Goal: Transaction & Acquisition: Purchase product/service

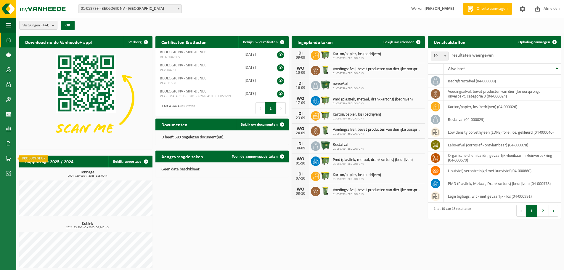
drag, startPoint x: 7, startPoint y: 154, endPoint x: 79, endPoint y: 162, distance: 72.3
click at [7, 154] on span at bounding box center [8, 158] width 5 height 15
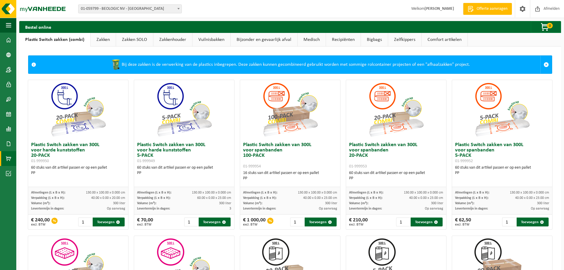
click at [99, 37] on link "Zakken" at bounding box center [103, 40] width 25 height 14
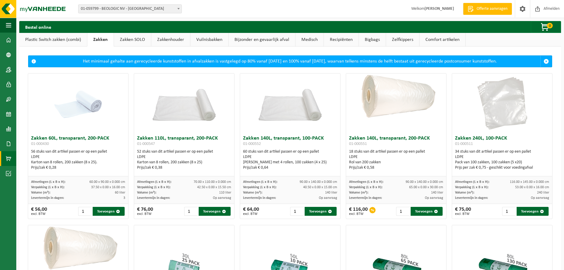
click at [72, 36] on link "Plastic Switch zakken (combi)" at bounding box center [53, 40] width 68 height 14
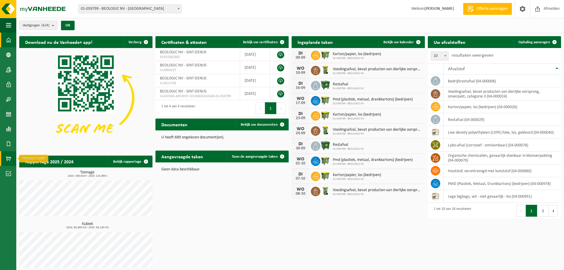
click at [7, 163] on span at bounding box center [8, 158] width 5 height 15
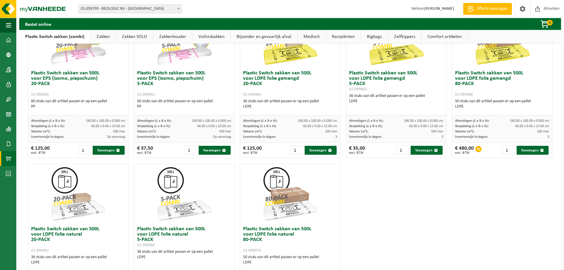
scroll to position [227, 0]
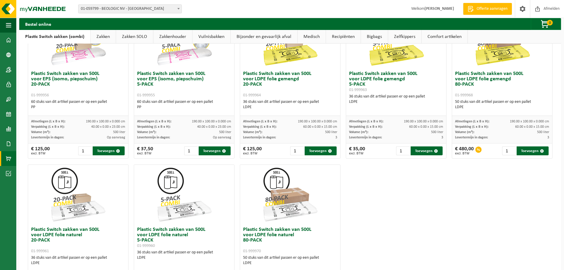
click at [129, 37] on link "Zakken SOLO" at bounding box center [134, 37] width 37 height 14
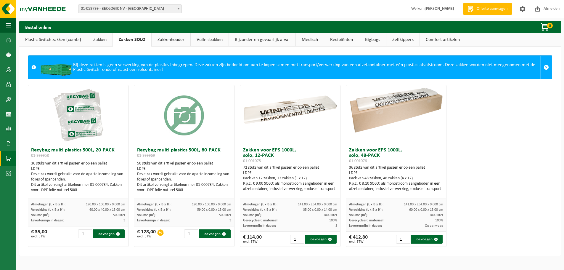
scroll to position [0, 0]
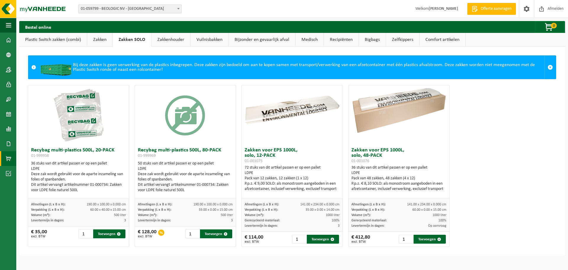
click at [67, 42] on link "Plastic Switch zakken (combi)" at bounding box center [53, 40] width 68 height 14
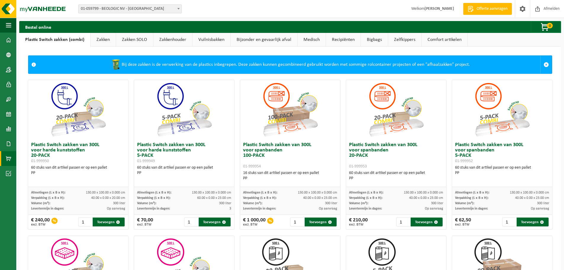
click at [103, 40] on link "Zakken" at bounding box center [103, 40] width 25 height 14
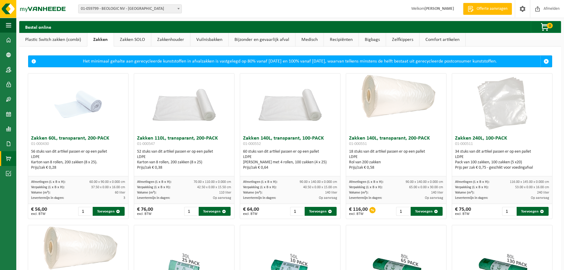
click at [140, 36] on link "Zakken SOLO" at bounding box center [132, 40] width 37 height 14
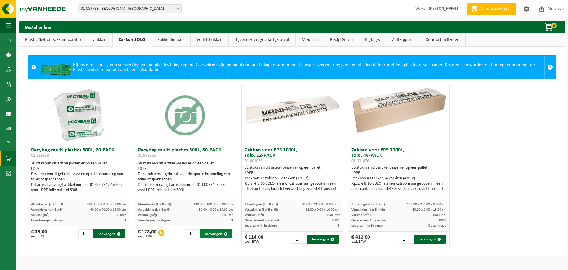
click at [206, 235] on button "Toevoegen" at bounding box center [216, 233] width 32 height 9
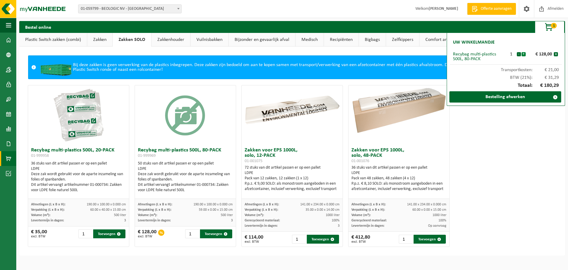
click at [525, 55] on button "+" at bounding box center [524, 54] width 4 height 4
click at [520, 96] on link "Bestelling afwerken" at bounding box center [505, 96] width 112 height 11
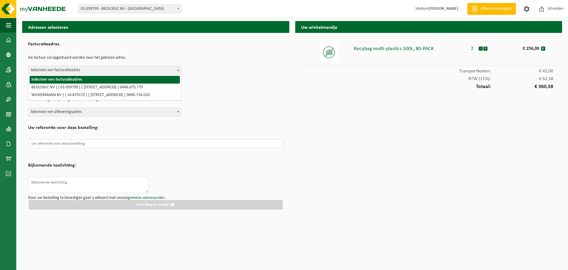
click at [80, 73] on span "Selecteer een facturatieadres" at bounding box center [104, 70] width 153 height 8
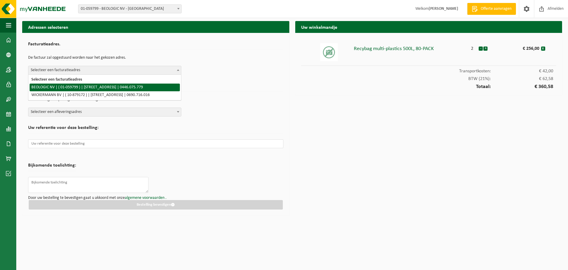
select select "387"
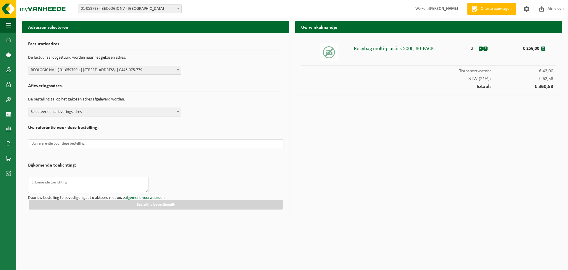
click at [70, 110] on span "Selecteer een afleveringsadres" at bounding box center [104, 112] width 153 height 8
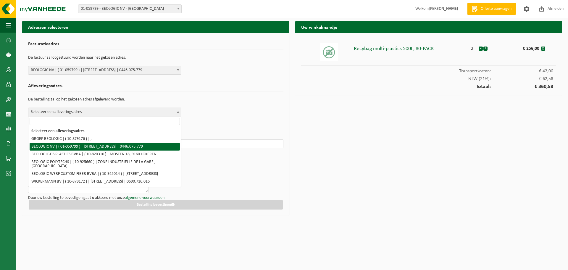
select select "387"
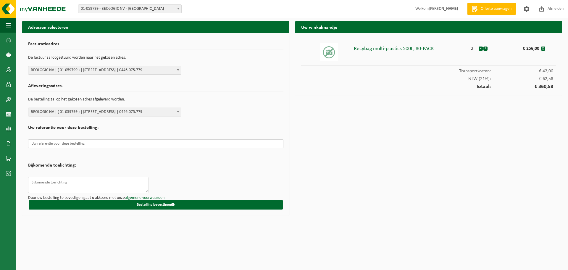
click at [65, 143] on input "text" at bounding box center [155, 143] width 255 height 9
paste input "602536009"
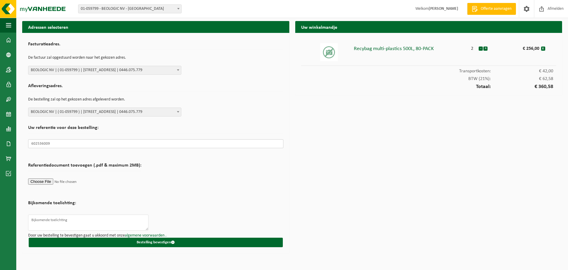
type input "602536009"
click at [487, 49] on button "+" at bounding box center [485, 48] width 4 height 4
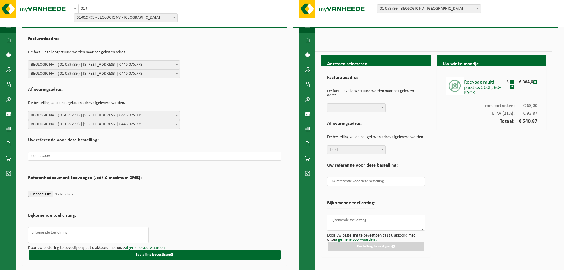
scroll to position [7, 0]
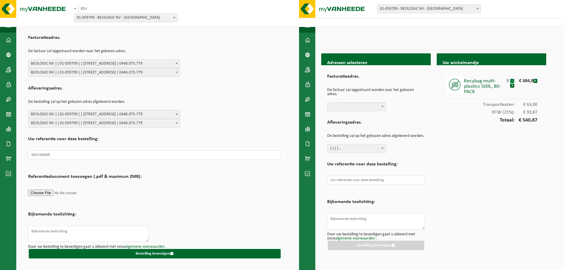
click at [512, 80] on button "-" at bounding box center [512, 81] width 4 height 4
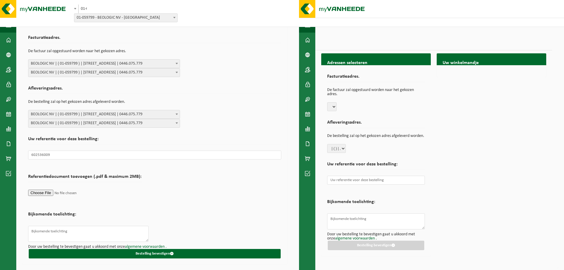
scroll to position [0, 0]
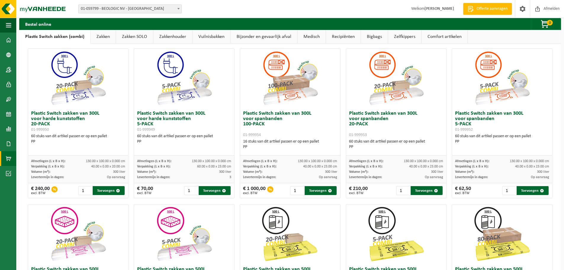
scroll to position [30, 0]
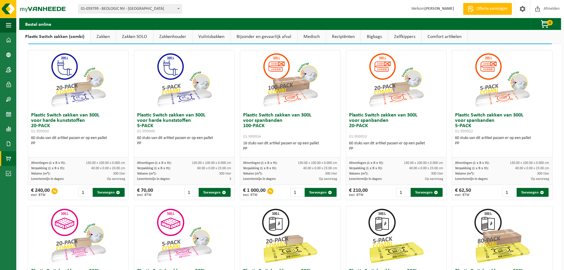
click at [127, 34] on link "Zakken SOLO" at bounding box center [134, 37] width 37 height 14
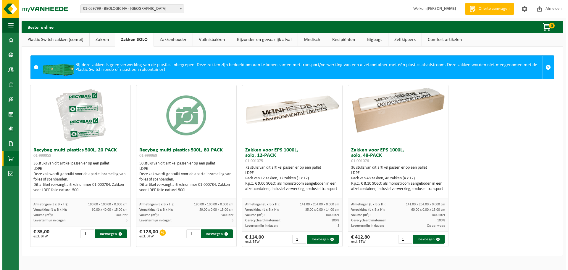
scroll to position [0, 0]
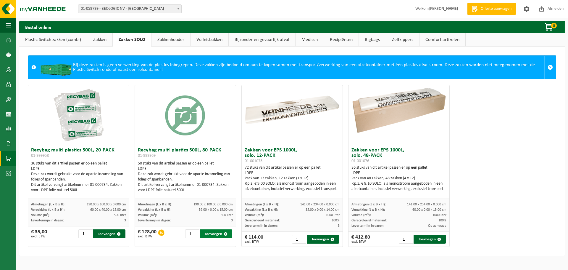
click at [212, 233] on button "Toevoegen" at bounding box center [216, 233] width 32 height 9
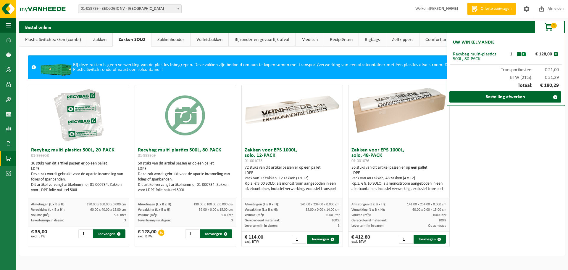
click at [523, 54] on button "+" at bounding box center [524, 54] width 4 height 4
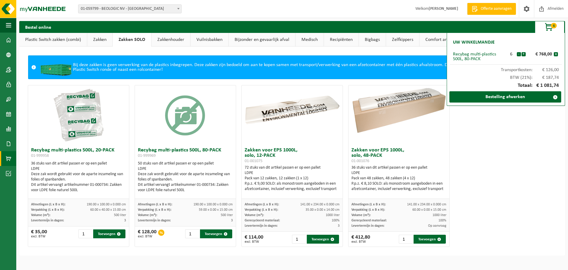
click at [523, 54] on button "+" at bounding box center [524, 54] width 4 height 4
click at [519, 55] on button "-" at bounding box center [519, 54] width 4 height 4
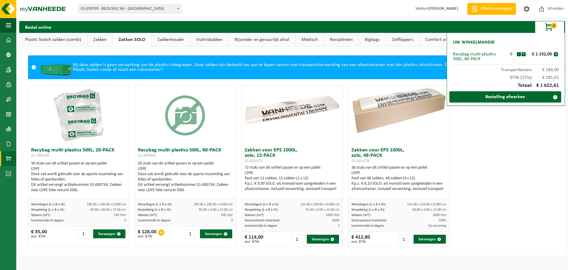
click at [519, 55] on button "-" at bounding box center [519, 54] width 4 height 4
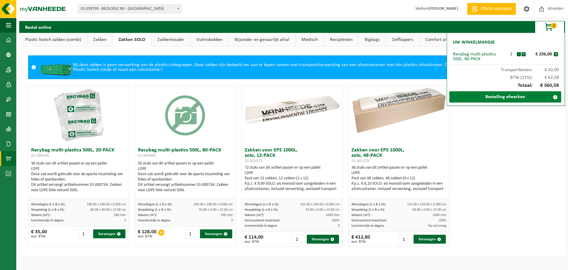
click at [512, 98] on link "Bestelling afwerken" at bounding box center [505, 96] width 112 height 11
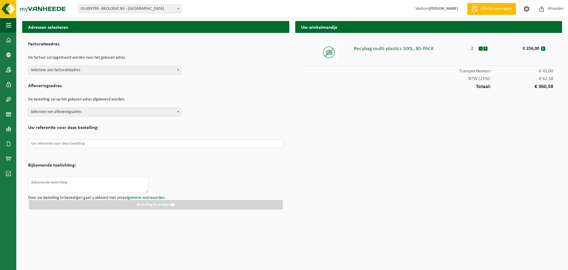
click at [66, 70] on span "Selecteer een facturatieadres" at bounding box center [104, 70] width 153 height 8
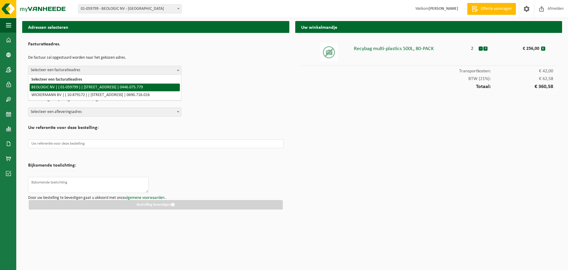
select select "387"
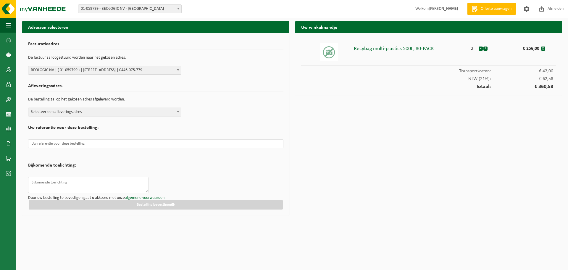
click at [52, 114] on span "Selecteer een afleveringsadres" at bounding box center [104, 112] width 153 height 8
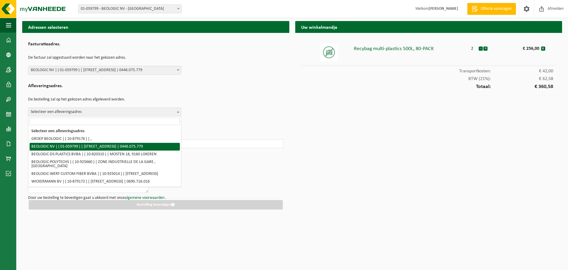
select select "387"
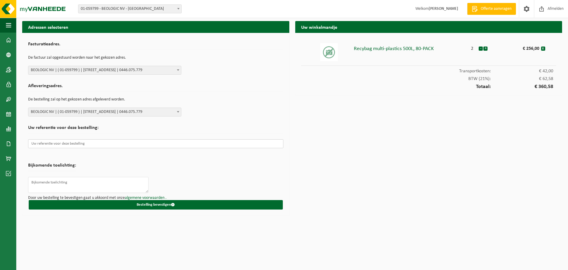
click at [60, 144] on input "text" at bounding box center [155, 143] width 255 height 9
paste input "602536009"
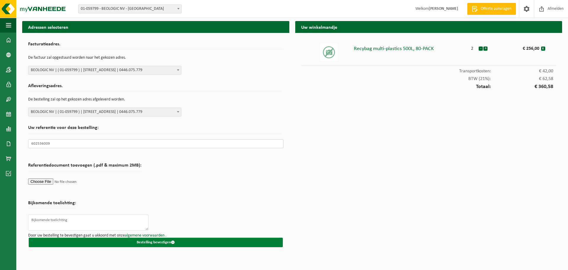
type input "602536009"
click at [145, 238] on button "Bestelling bevestigen" at bounding box center [156, 241] width 254 height 9
